Goal: Information Seeking & Learning: Learn about a topic

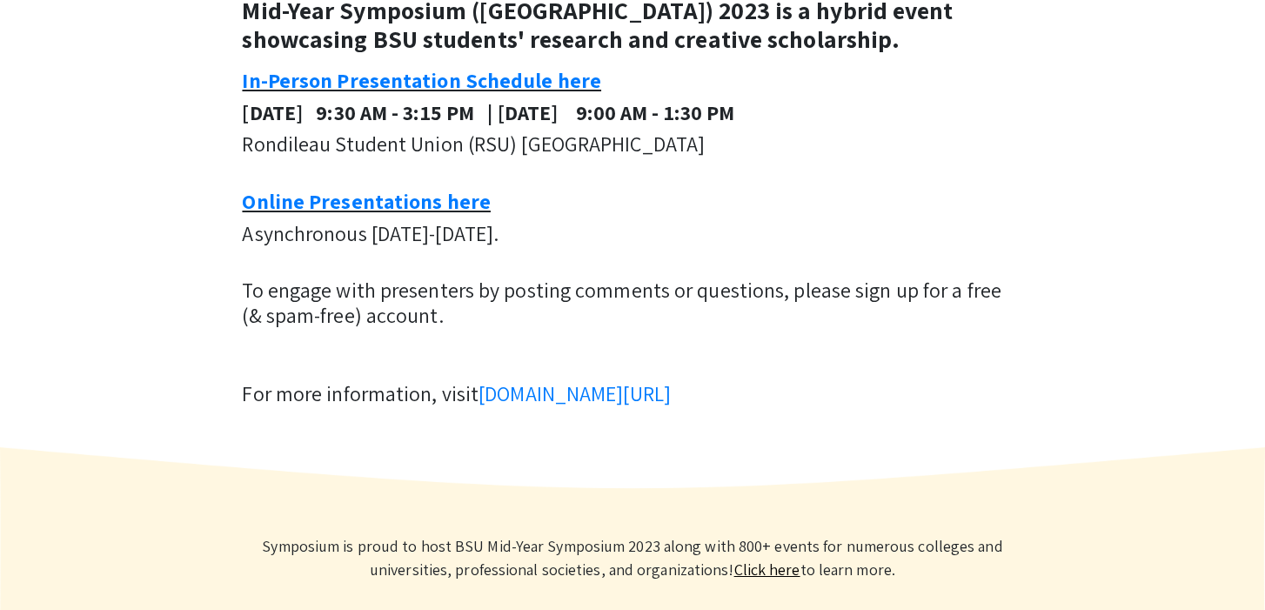
scroll to position [676, 0]
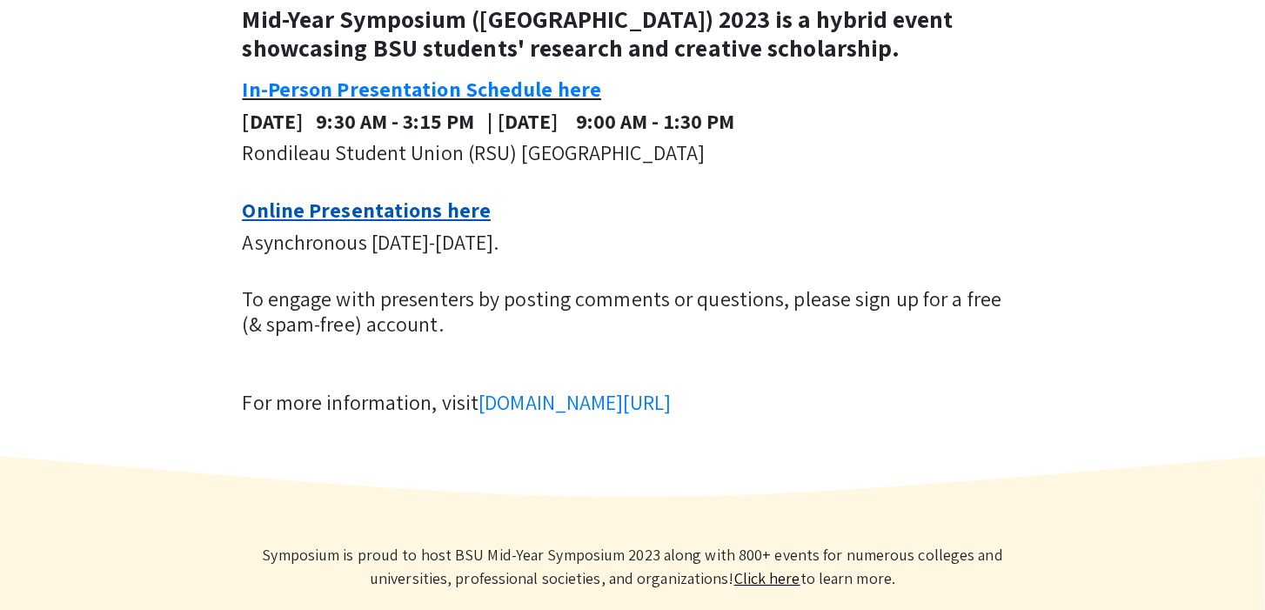
click at [445, 224] on link "Online Presentations here" at bounding box center [366, 210] width 249 height 28
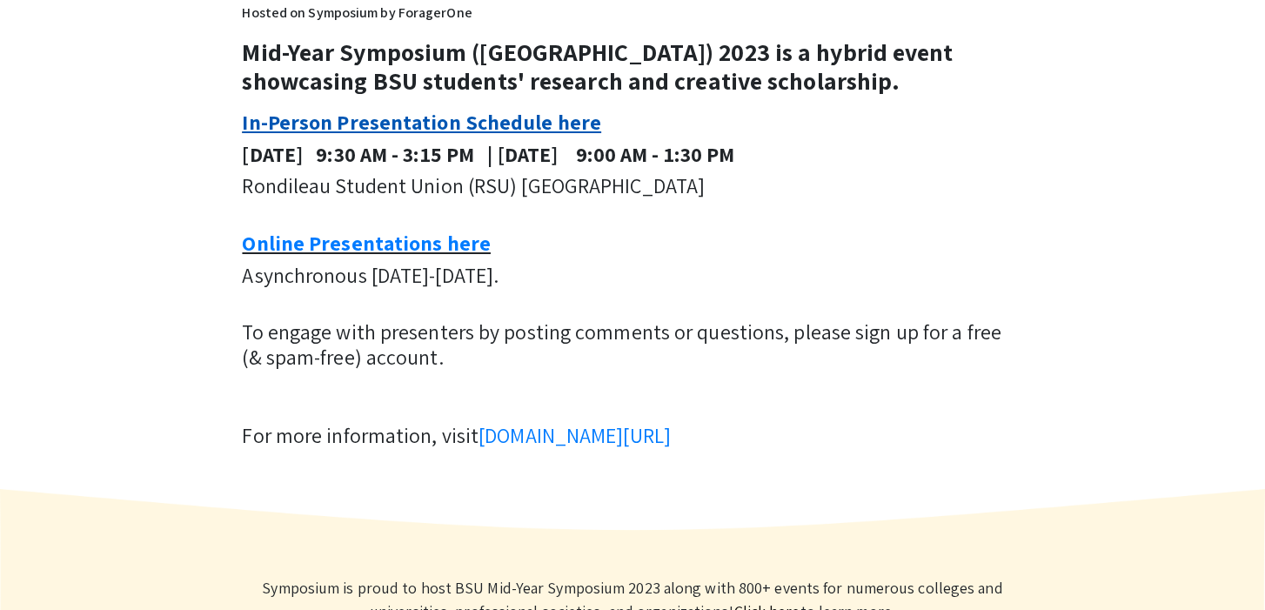
scroll to position [630, 0]
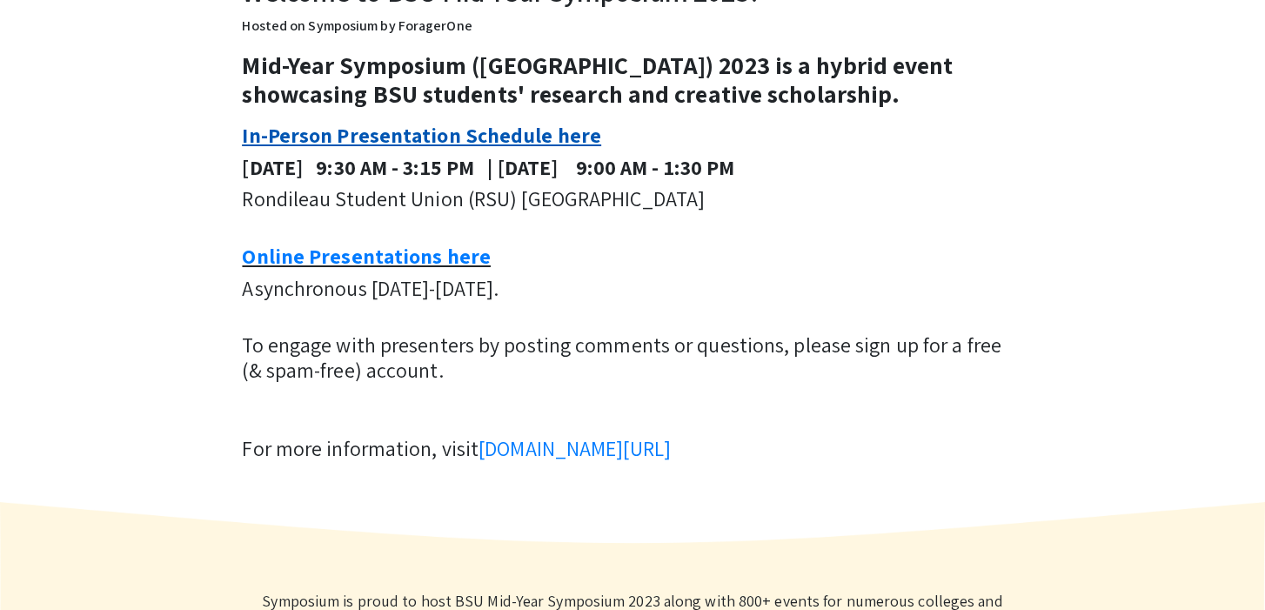
click at [587, 149] on link "In-Person Presentation Schedule here" at bounding box center [421, 135] width 359 height 28
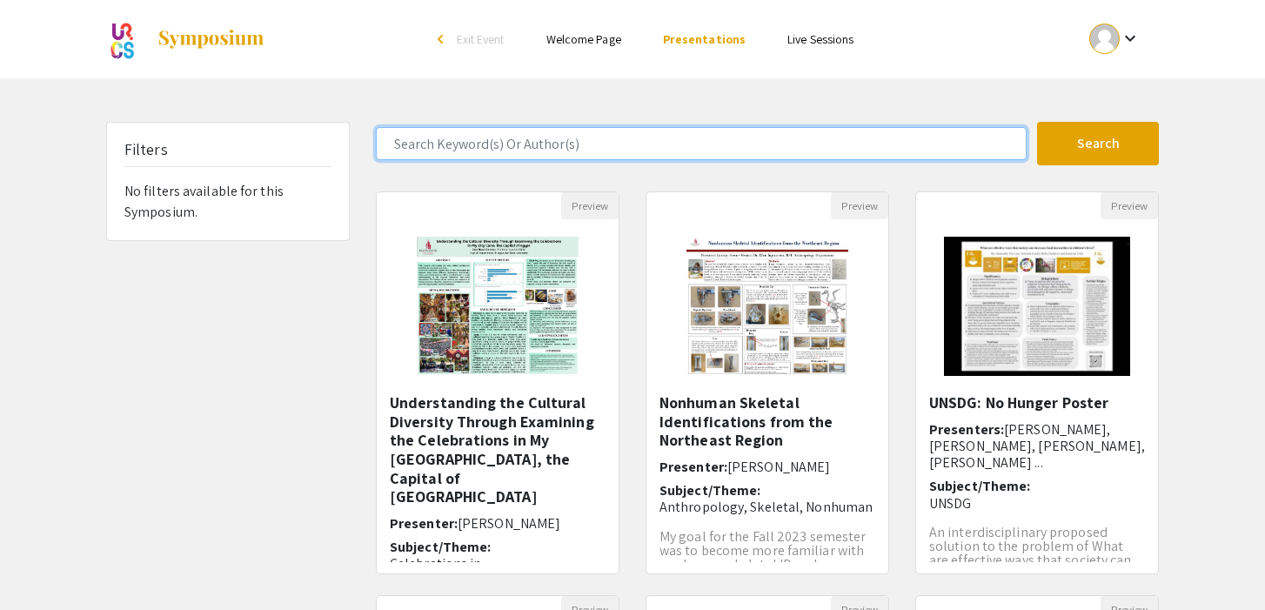
click at [576, 134] on input "Search Keyword(s) Or Author(s)" at bounding box center [701, 143] width 651 height 33
type input "[PERSON_NAME]"
click at [1037, 122] on button "Search" at bounding box center [1098, 144] width 122 height 44
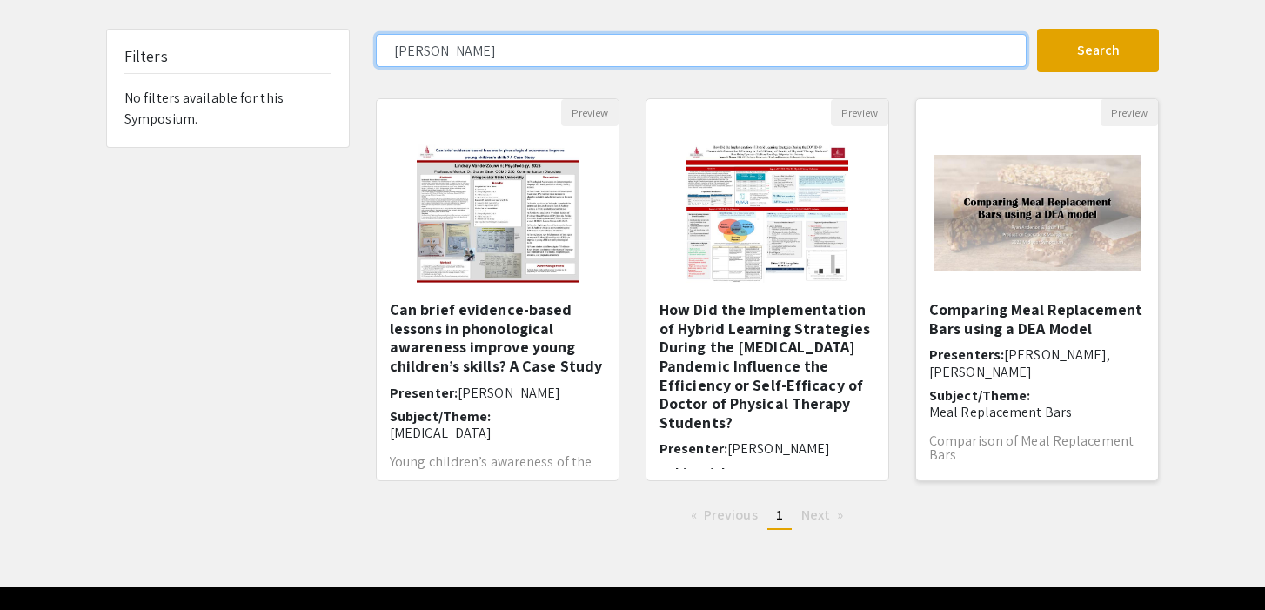
scroll to position [95, 0]
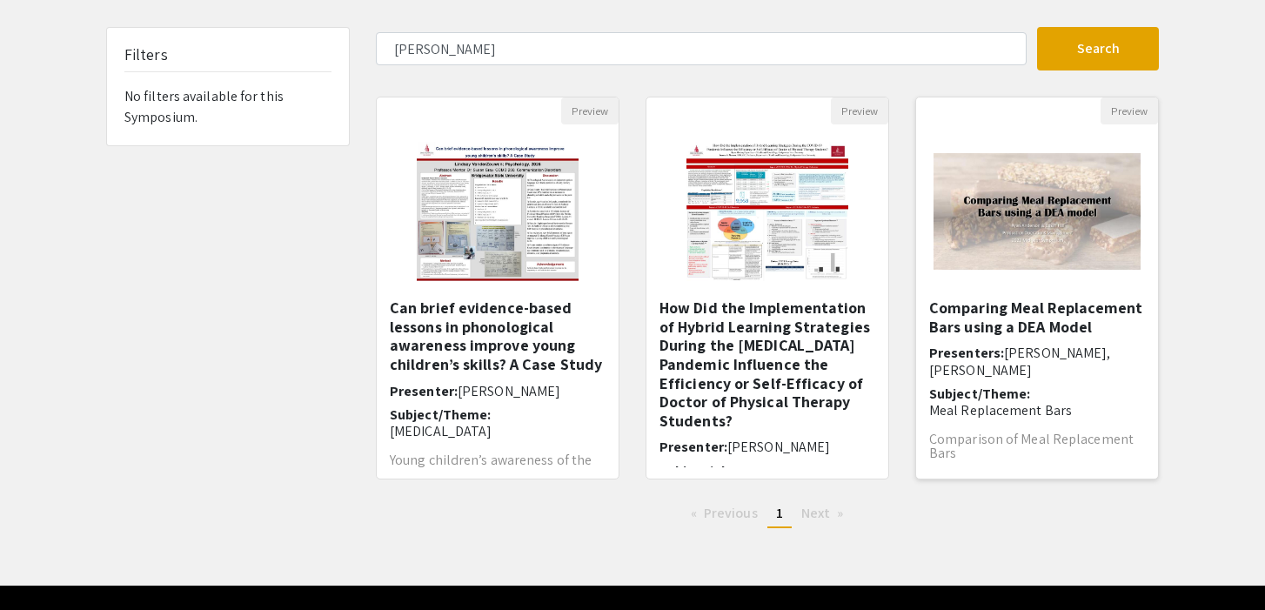
click at [1026, 273] on img "Open Presentation <p>Comparing Meal Replacement Bars using a DEA Model</p>" at bounding box center [1037, 211] width 242 height 151
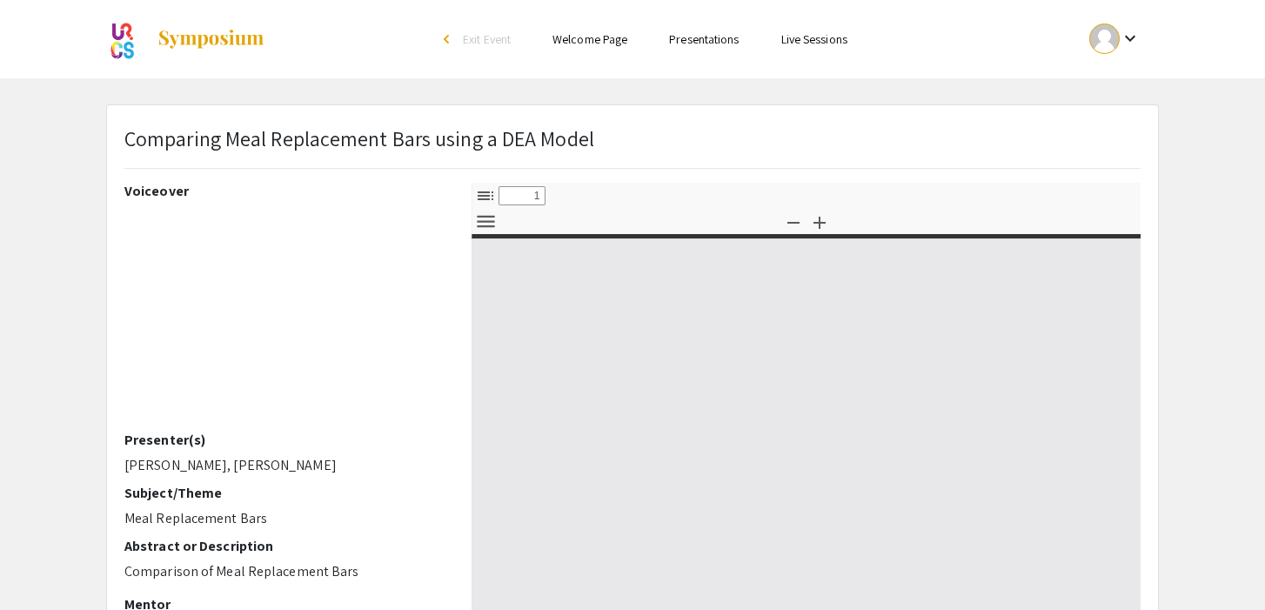
select select "custom"
type input "0"
select select "custom"
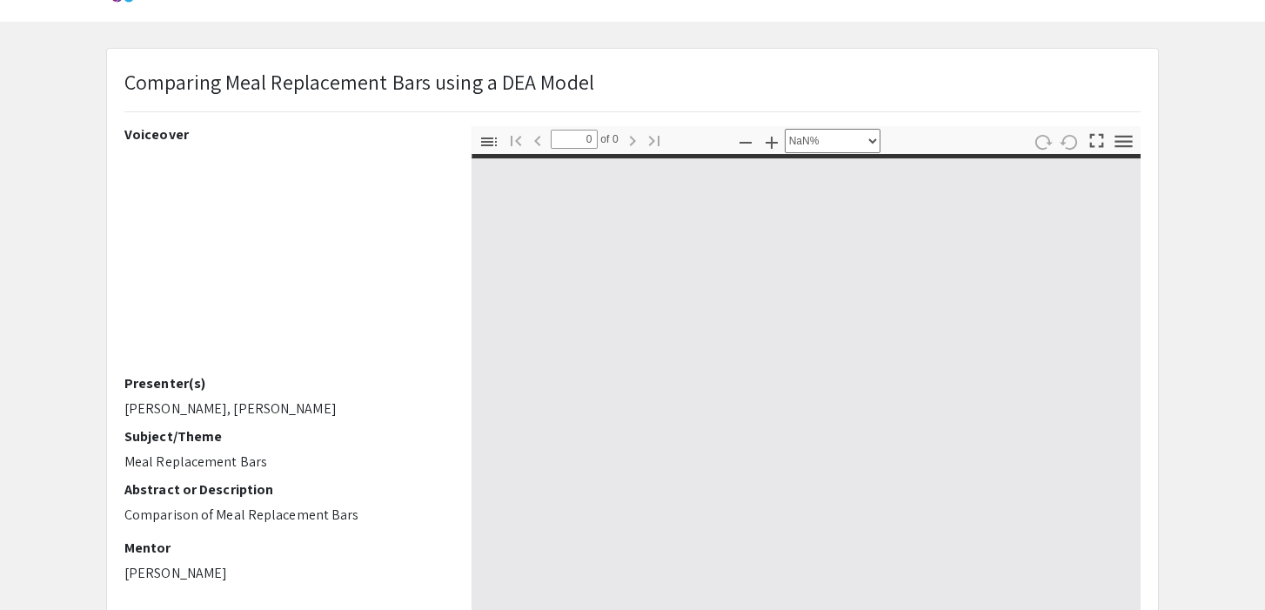
type input "1"
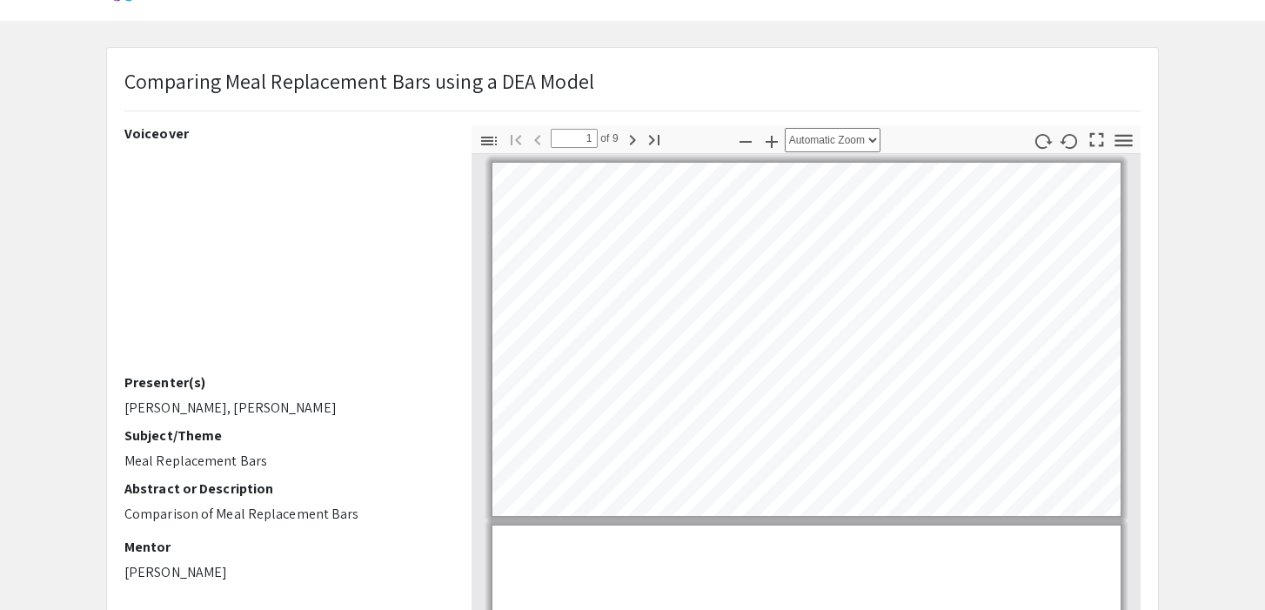
select select "auto"
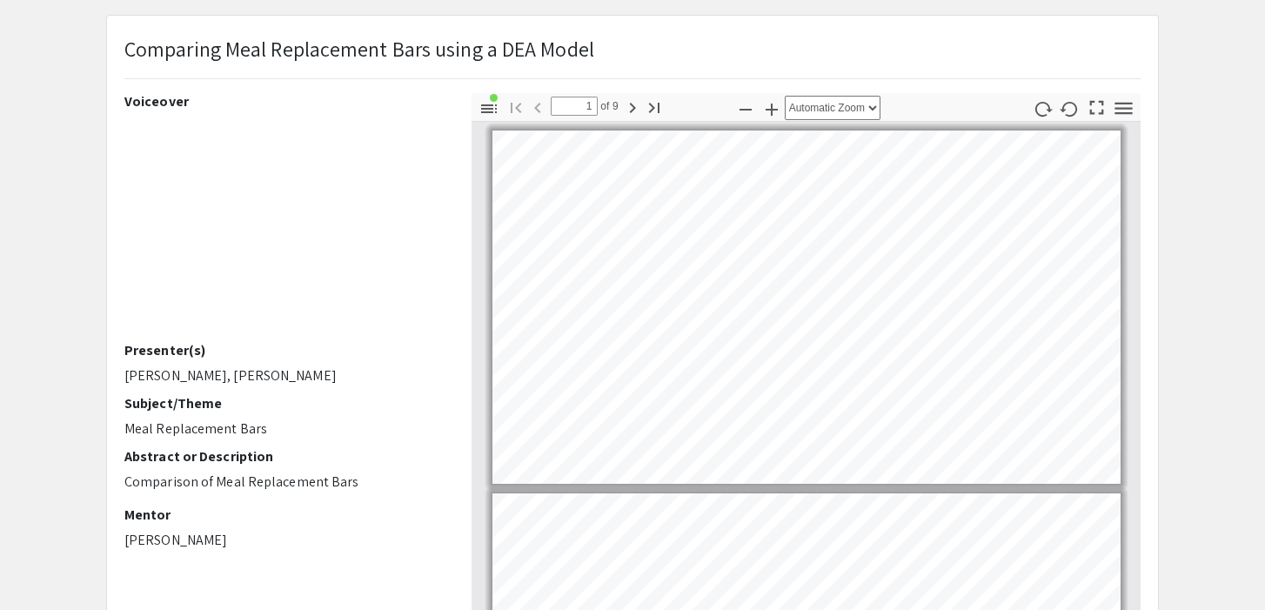
scroll to position [77, 0]
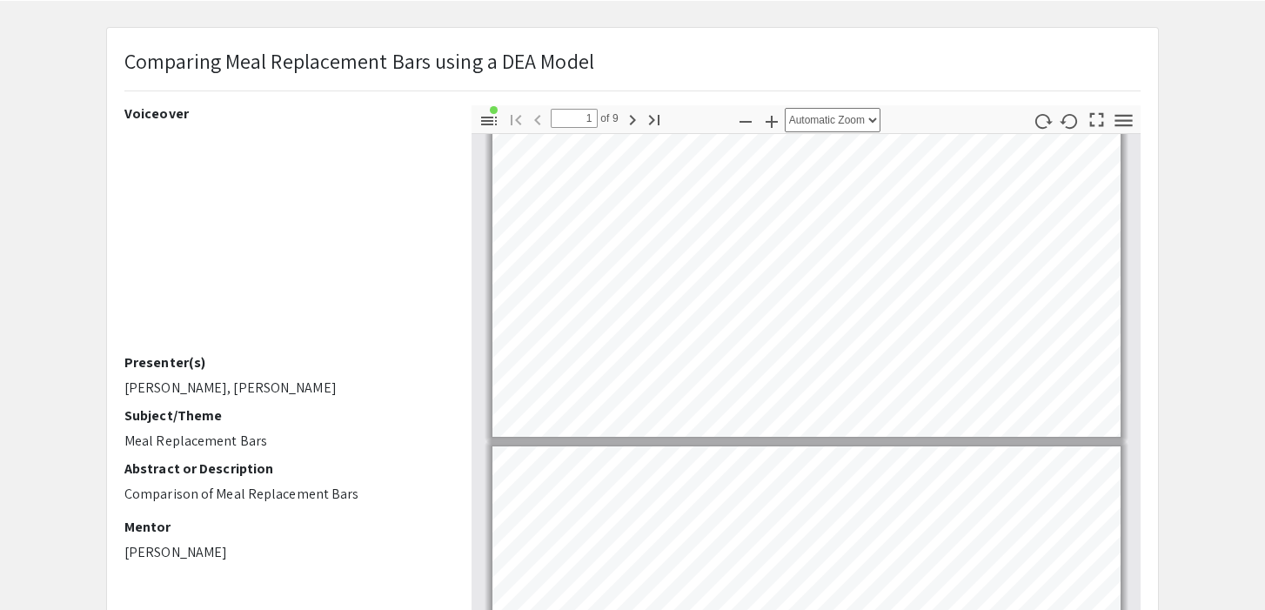
type input "2"
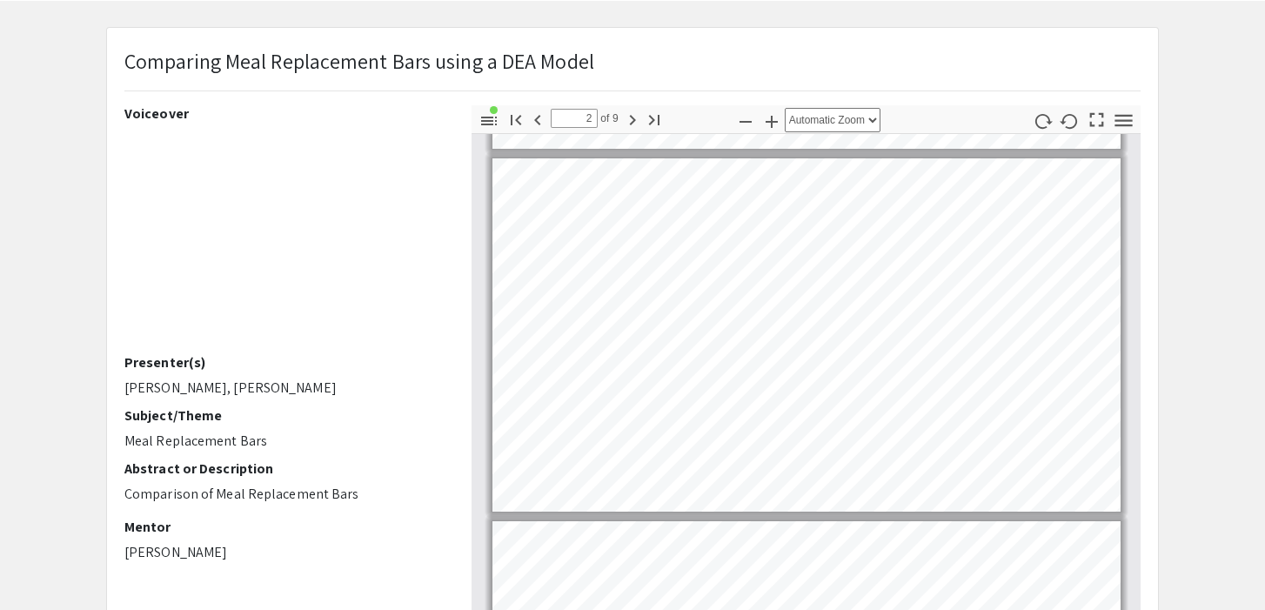
scroll to position [351, 0]
